Goal: Communication & Community: Answer question/provide support

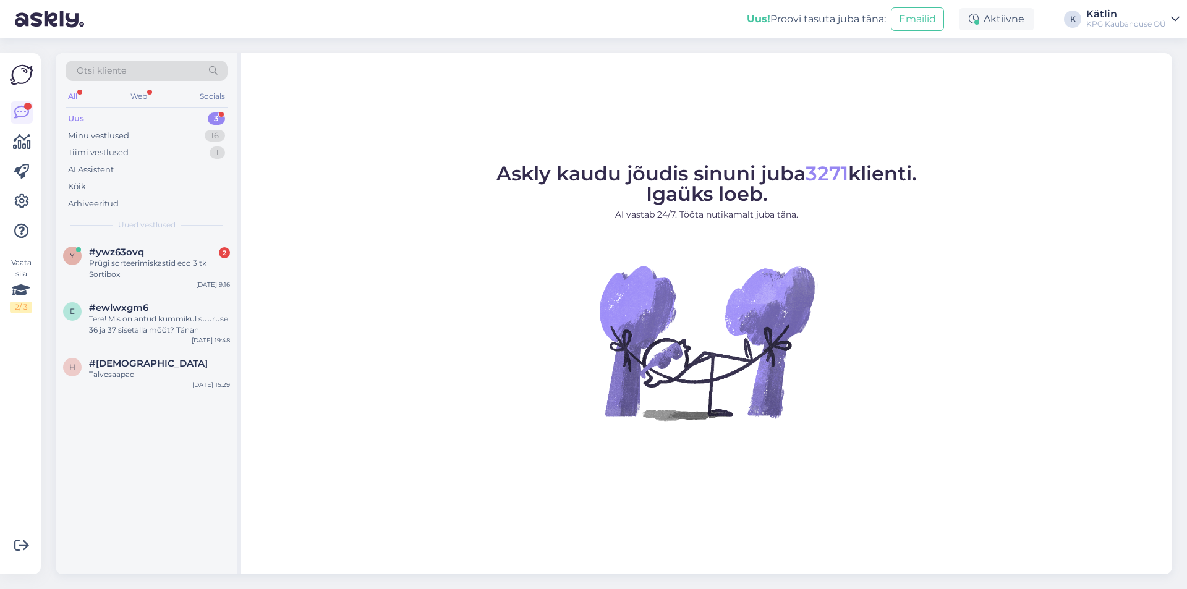
click at [138, 242] on div "y #ywz63ovq 2 Prügi sorteerimiskastid eco 3 tk Sortibox [DATE] 9:16" at bounding box center [147, 266] width 182 height 56
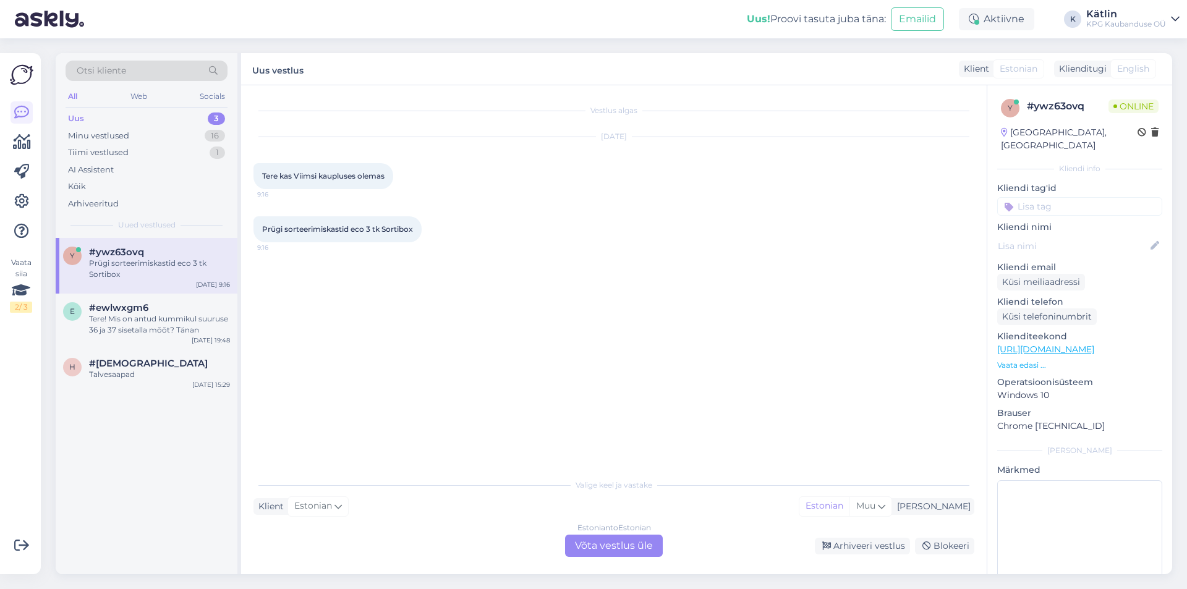
click at [596, 551] on div "Estonian to Estonian Võta vestlus üle" at bounding box center [614, 546] width 98 height 22
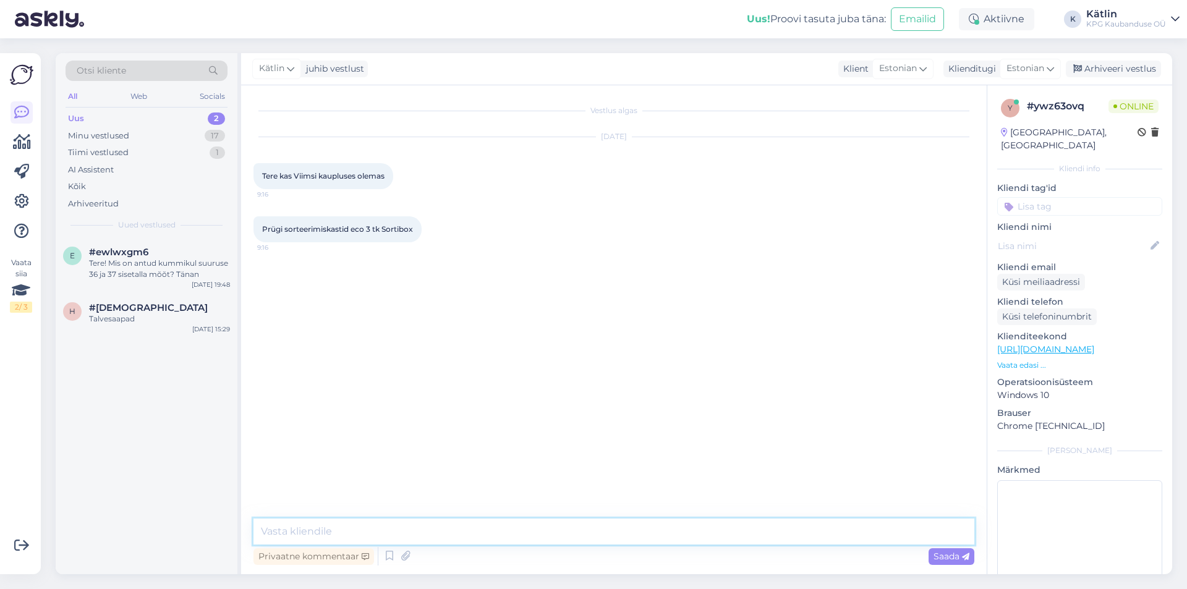
click at [422, 533] on textarea at bounding box center [613, 532] width 721 height 26
type textarea "Tere!"
paste textarea "5557 3396"
type textarea "Jah, Viimsis peaks olema saadaval, täpse info saate otse poest, kaupluse number…"
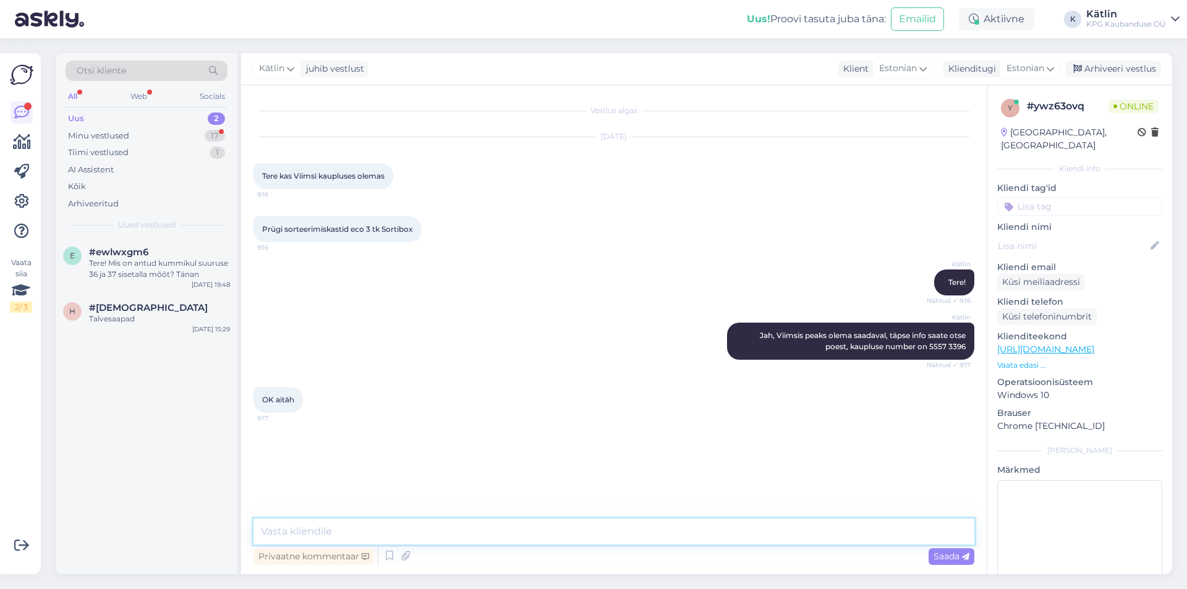
click at [332, 536] on textarea at bounding box center [613, 532] width 721 height 26
click at [137, 134] on div "Minu vestlused 17" at bounding box center [147, 135] width 162 height 17
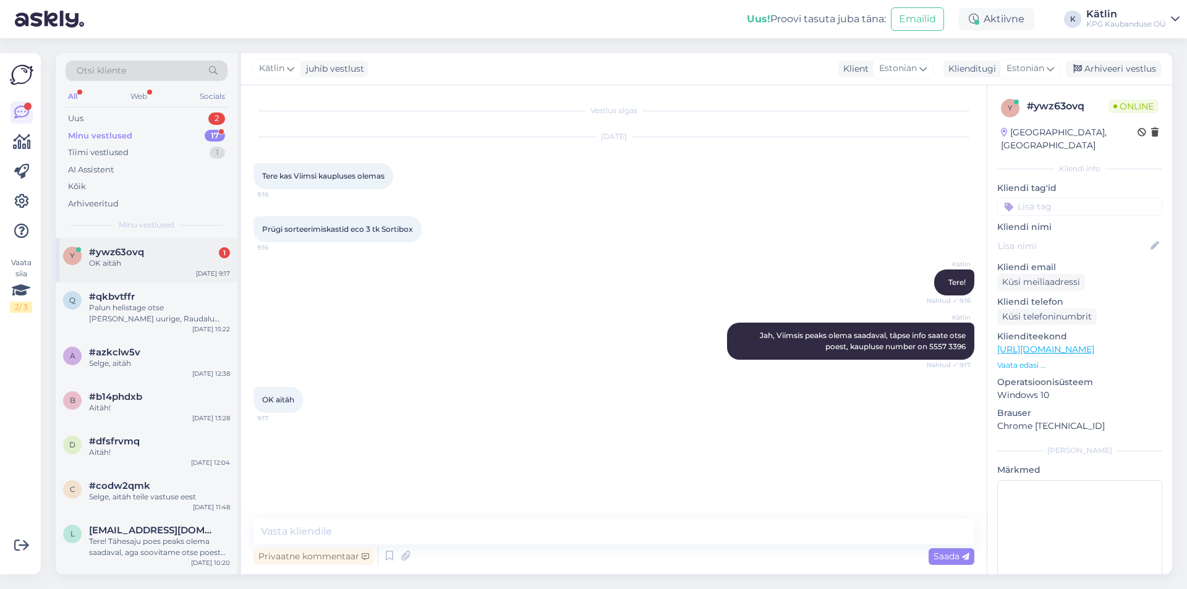
click at [166, 258] on div "OK aitäh" at bounding box center [159, 263] width 141 height 11
click at [135, 117] on div "Uus 2" at bounding box center [147, 118] width 162 height 17
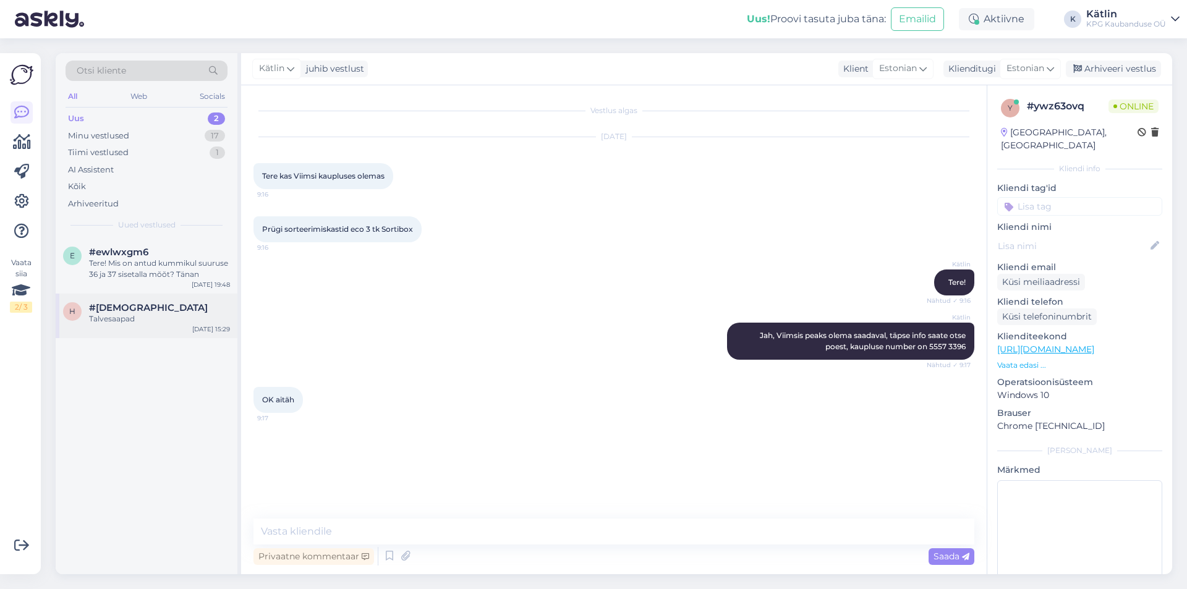
click at [177, 320] on div "Talvesaapad" at bounding box center [159, 318] width 141 height 11
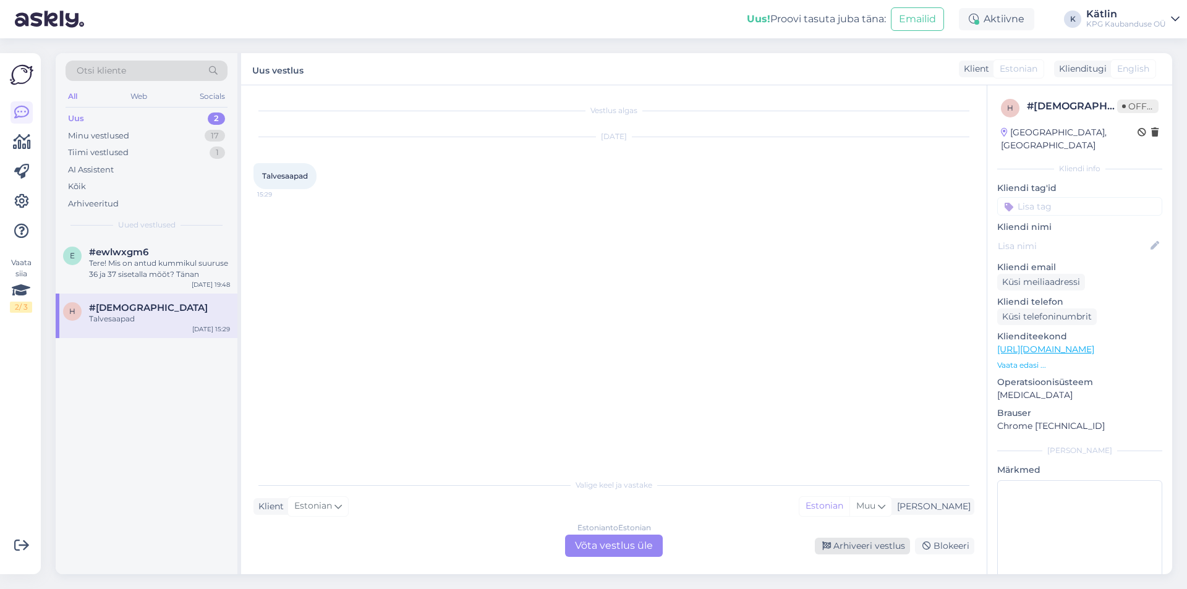
click at [883, 549] on div "Arhiveeri vestlus" at bounding box center [862, 546] width 95 height 17
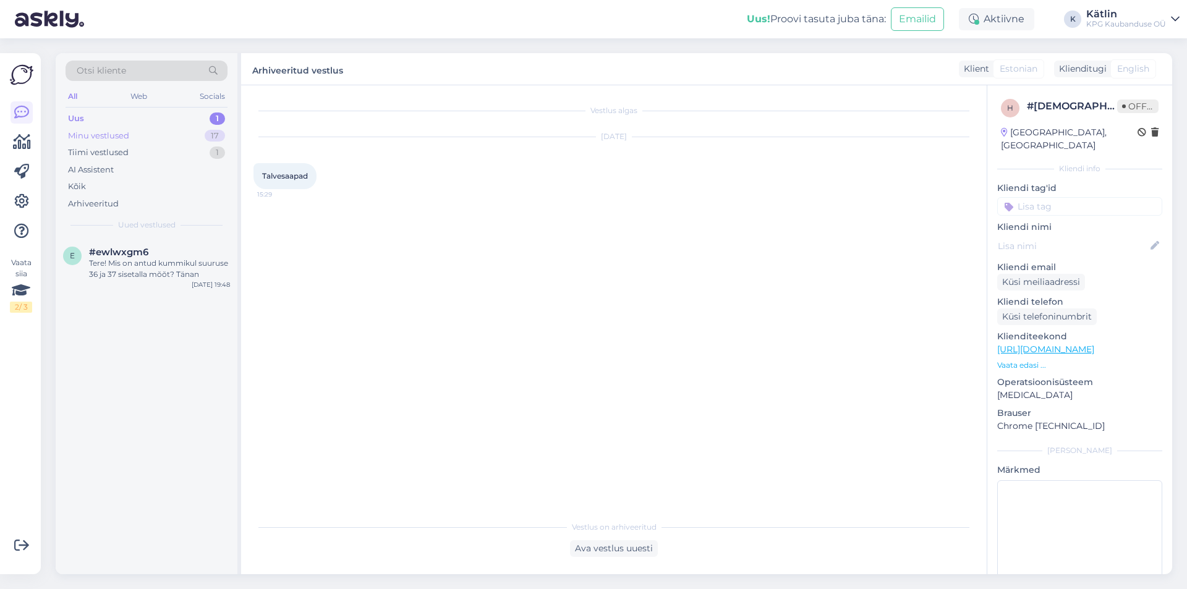
click at [137, 137] on div "Minu vestlused 17" at bounding box center [147, 135] width 162 height 17
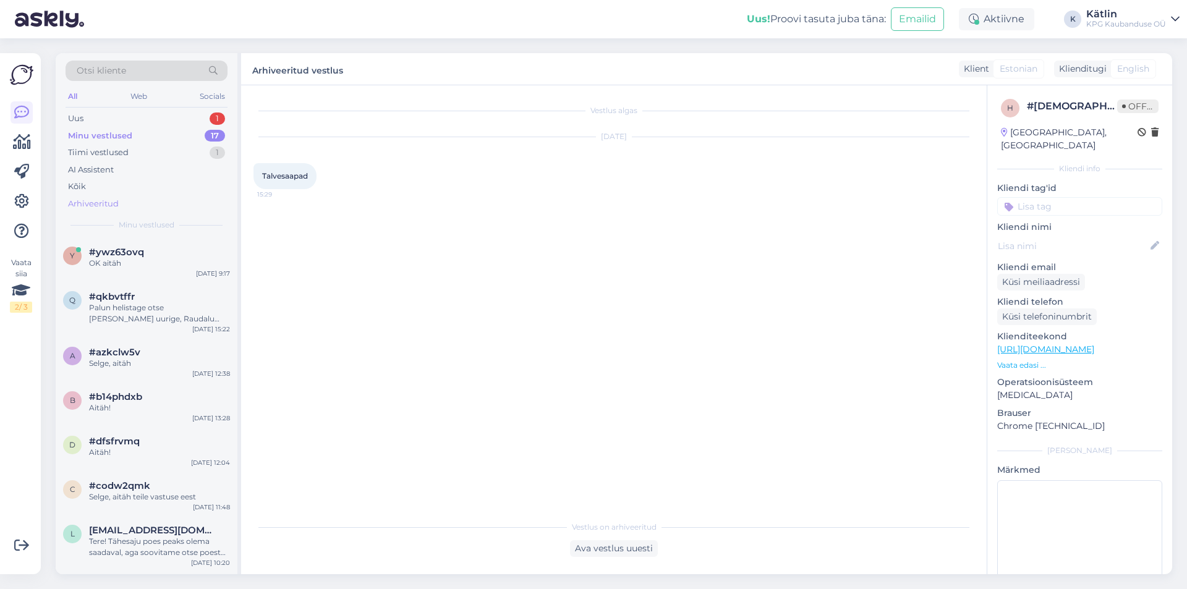
click at [119, 197] on div "Arhiveeritud" at bounding box center [147, 203] width 162 height 17
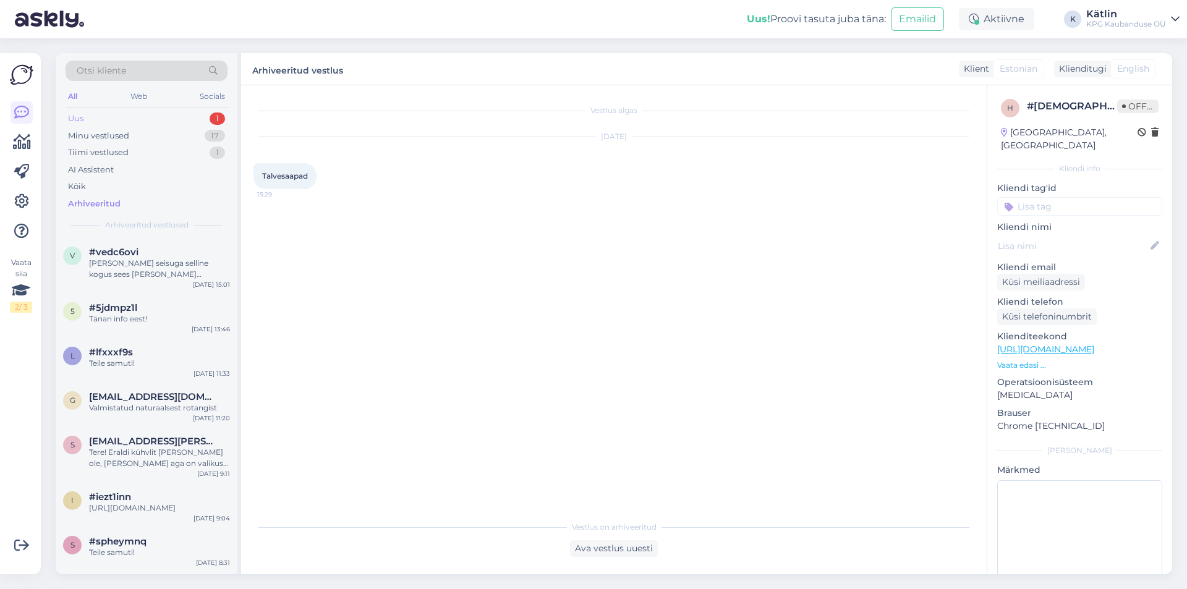
click at [93, 117] on div "Uus 1" at bounding box center [147, 118] width 162 height 17
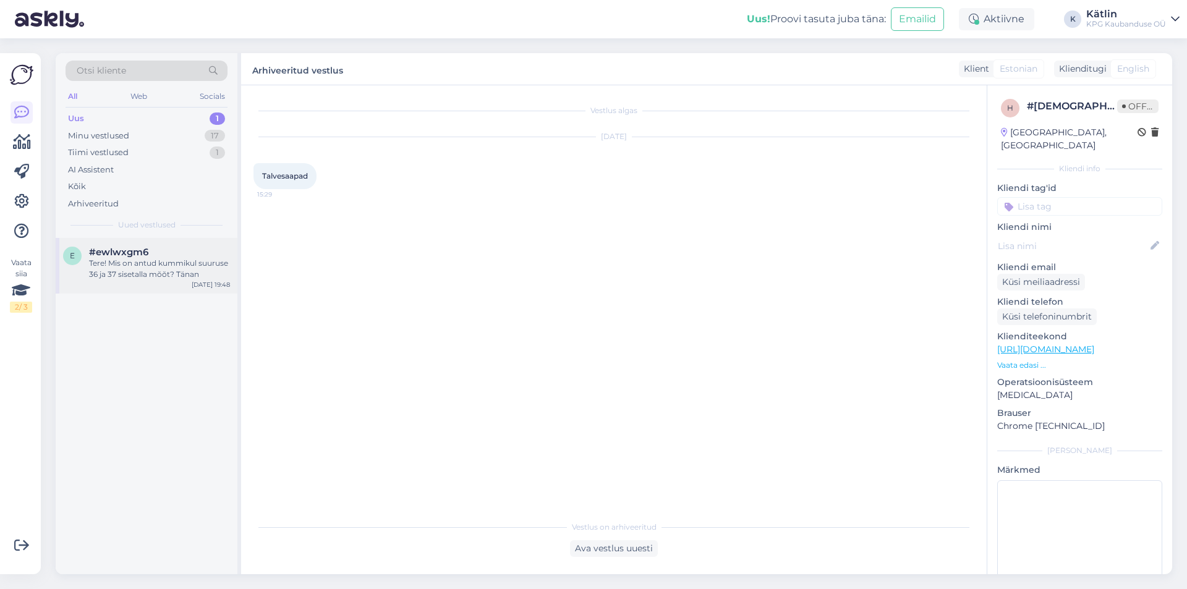
click at [109, 273] on div "Tere! Mis on antud kummikul suuruse 36 ja 37 sisetalla mõõt? Tänan" at bounding box center [159, 269] width 141 height 22
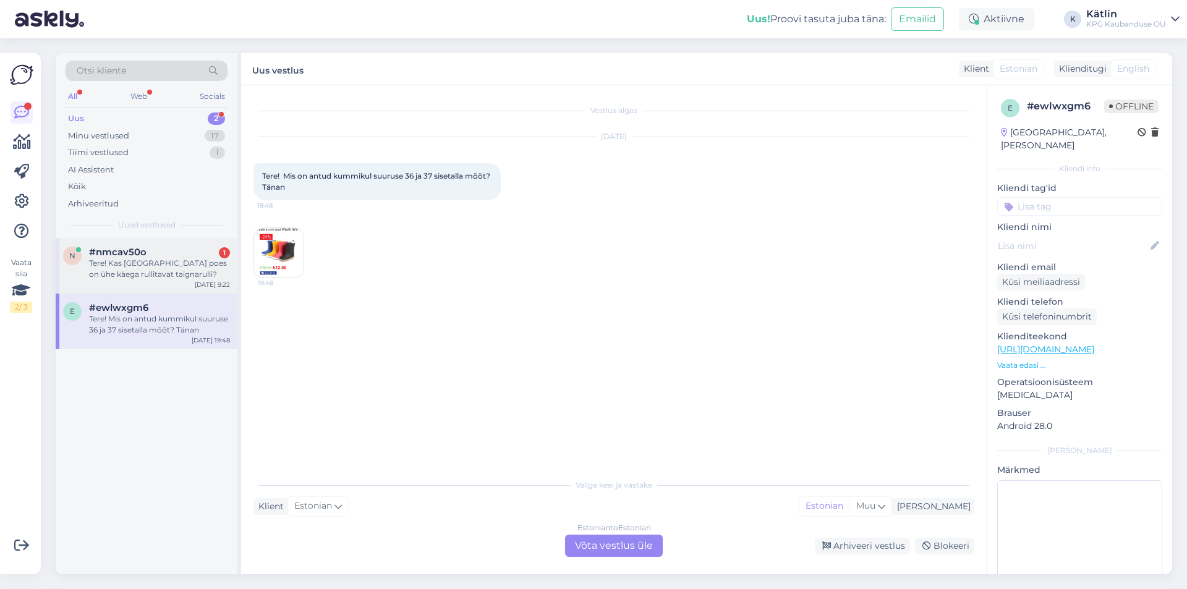
click at [166, 259] on div "Tere! Kas [GEOGRAPHIC_DATA] poes on ühe käega rullitavat taignarulli?" at bounding box center [159, 269] width 141 height 22
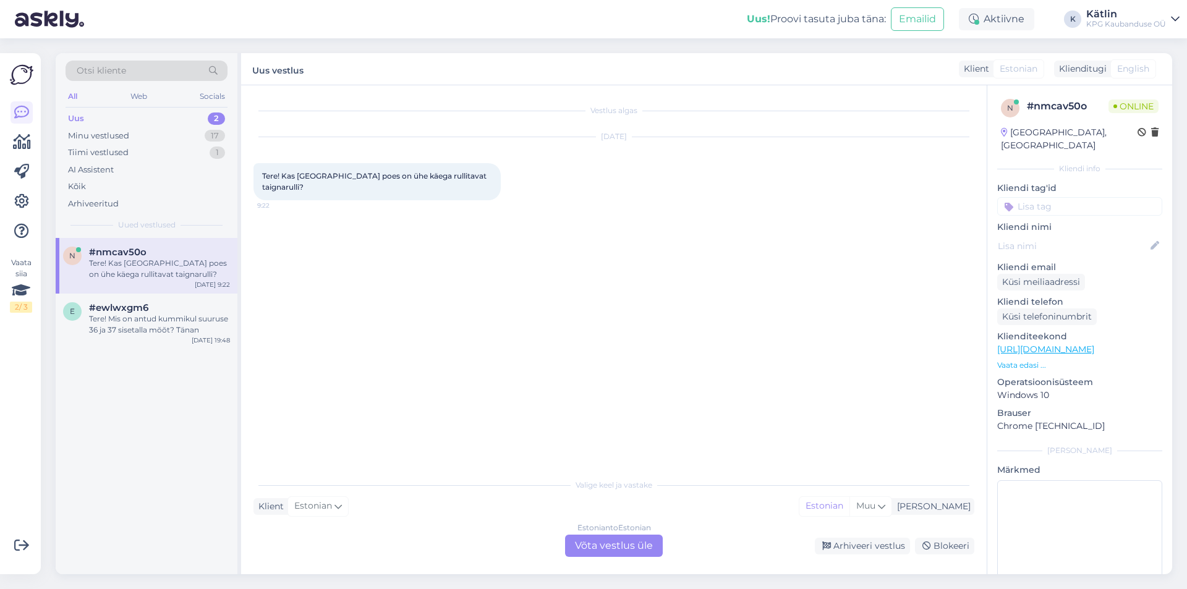
click at [1064, 344] on link "[URL][DOMAIN_NAME]" at bounding box center [1045, 349] width 97 height 11
click at [603, 545] on div "Estonian to Estonian Võta vestlus üle" at bounding box center [614, 546] width 98 height 22
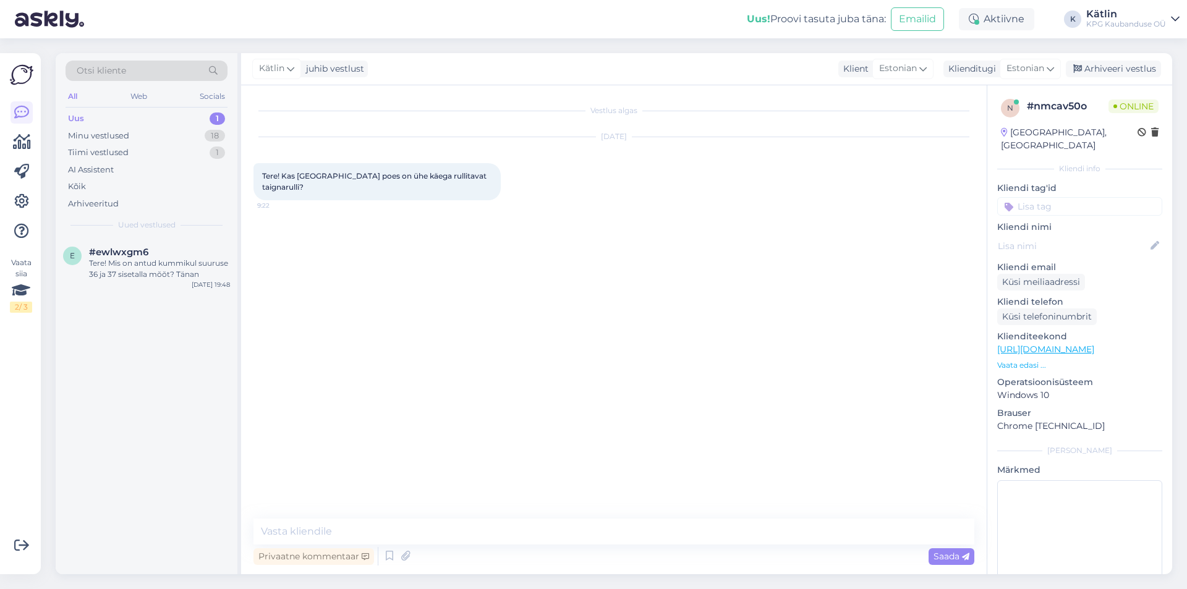
click at [566, 524] on textarea at bounding box center [613, 532] width 721 height 26
type textarea "Tere! Kas mõtlete seda: [URL][DOMAIN_NAME] Kahjuks otsas/läbimüüdud."
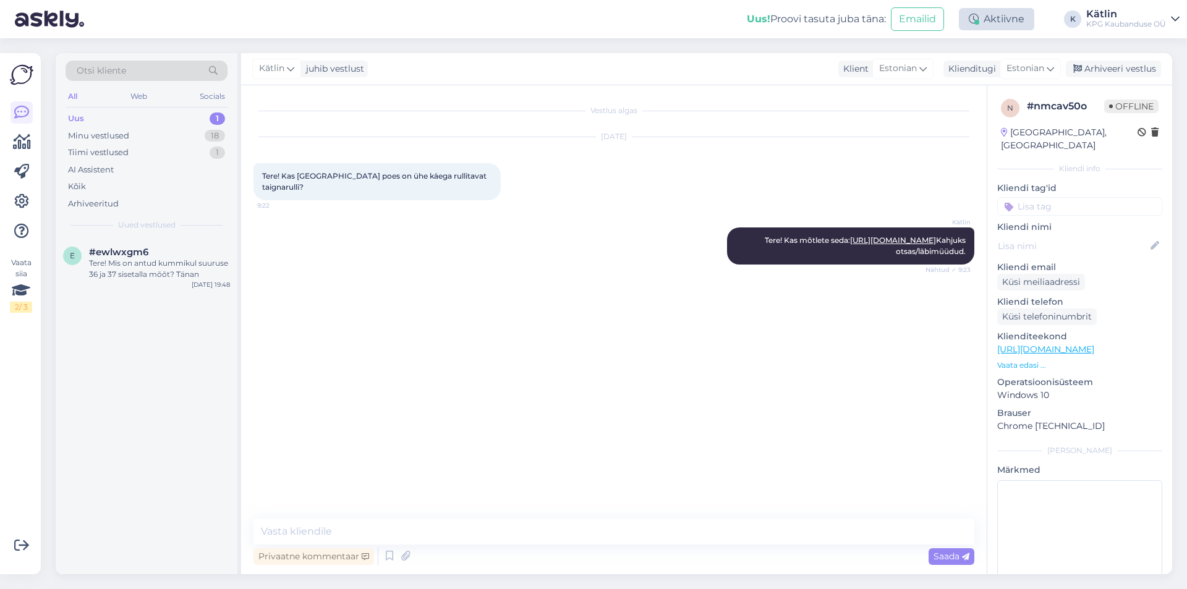
click at [985, 21] on div "Aktiivne" at bounding box center [996, 19] width 75 height 22
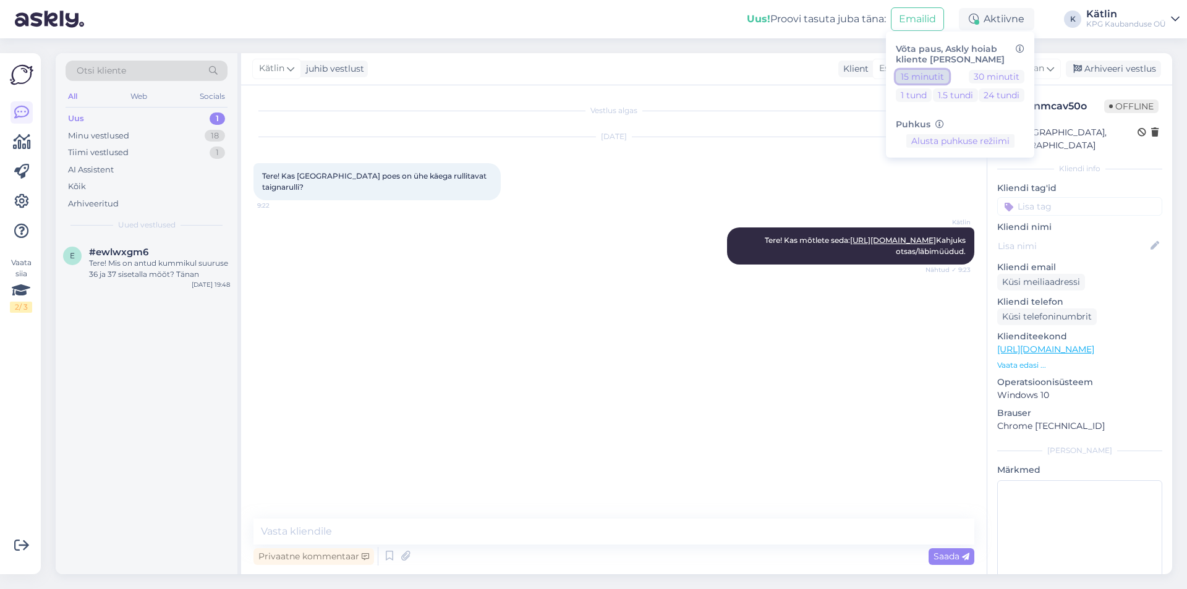
click at [934, 76] on button "15 minutit" at bounding box center [922, 77] width 53 height 14
click at [992, 77] on button "30 minutit" at bounding box center [997, 77] width 56 height 14
click at [924, 93] on button "1 tund" at bounding box center [914, 95] width 36 height 14
